Goal: Information Seeking & Learning: Learn about a topic

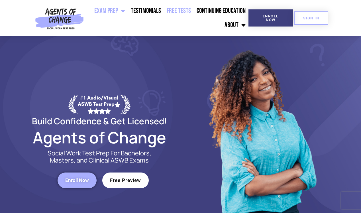
click at [181, 11] on link "Free Tests" at bounding box center [179, 11] width 30 height 14
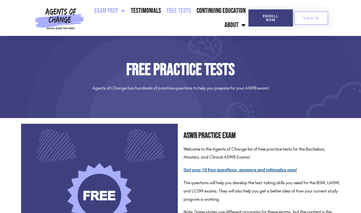
click at [125, 13] on span "Menu" at bounding box center [121, 11] width 7 height 13
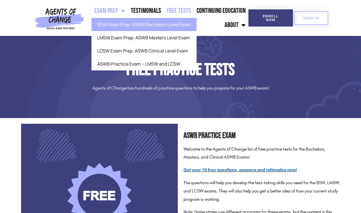
click at [131, 25] on link "BSW Exam Prep: ASWB Bachelors Level Exam" at bounding box center [143, 24] width 105 height 13
